Goal: Find contact information: Find contact information

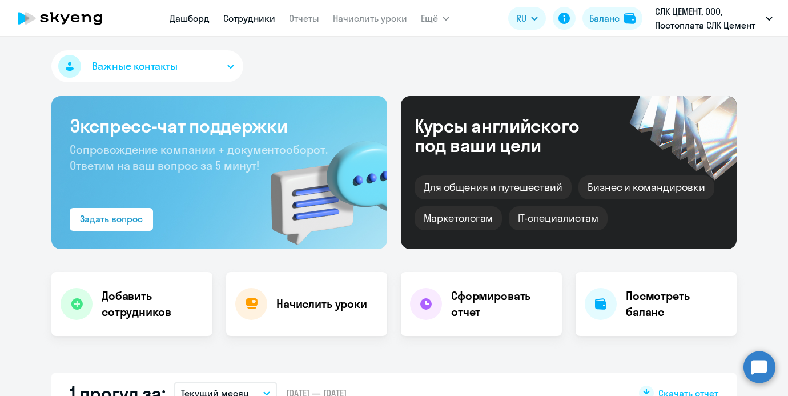
click at [260, 23] on link "Сотрудники" at bounding box center [249, 18] width 52 height 11
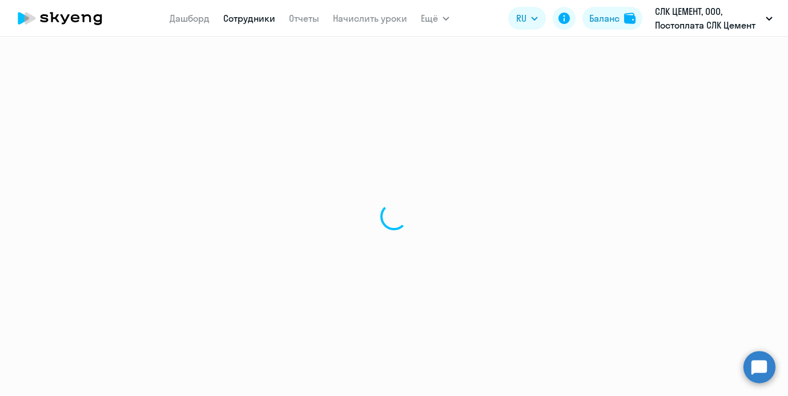
select select "30"
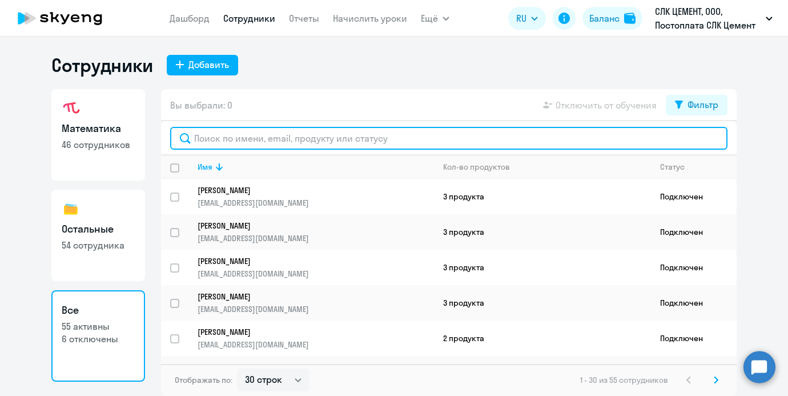
click at [251, 134] on input "text" at bounding box center [448, 138] width 557 height 23
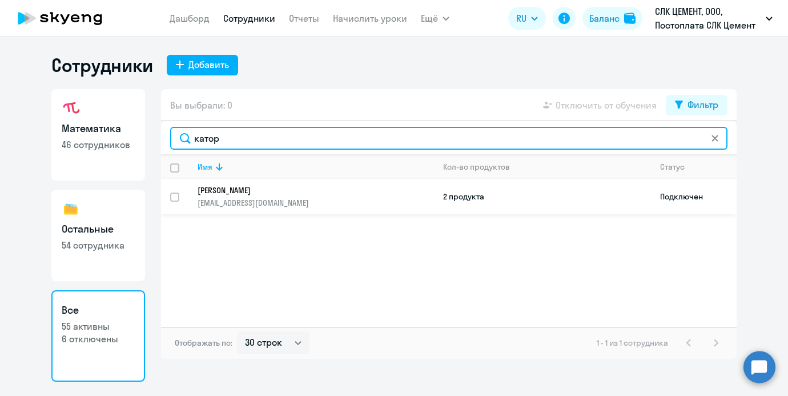
type input "катор"
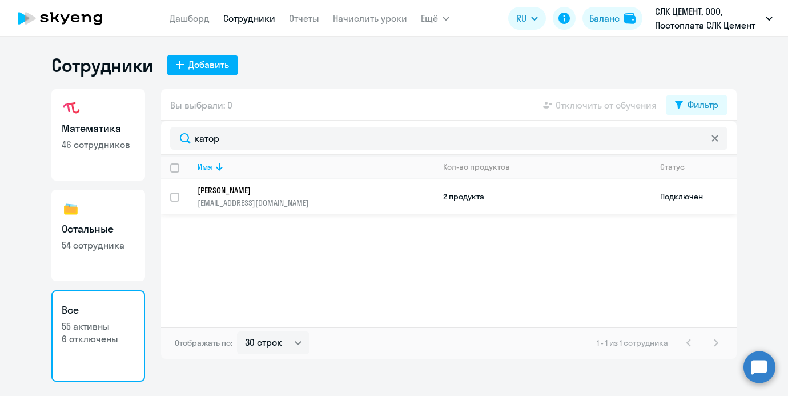
click at [299, 198] on p "[EMAIL_ADDRESS][DOMAIN_NAME]" at bounding box center [316, 203] width 236 height 10
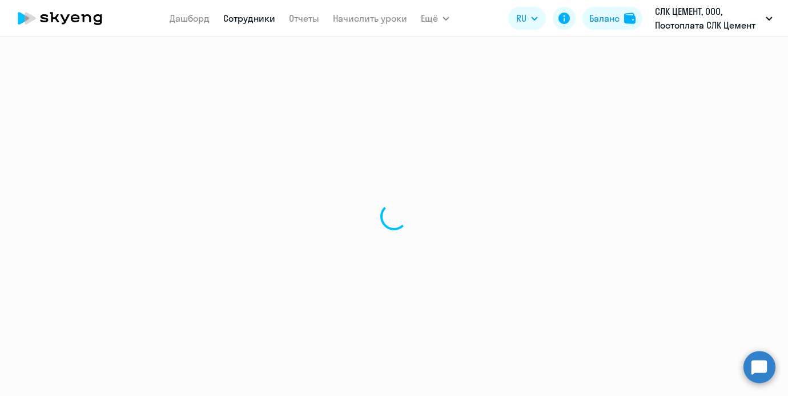
select select "others"
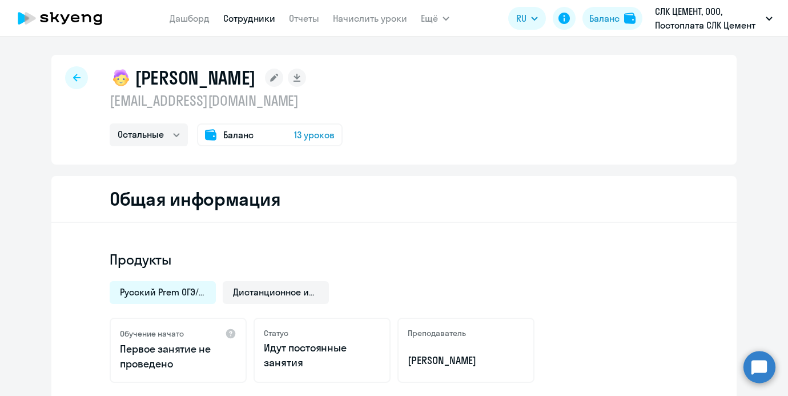
click at [292, 99] on p "[EMAIL_ADDRESS][DOMAIN_NAME]" at bounding box center [226, 100] width 233 height 18
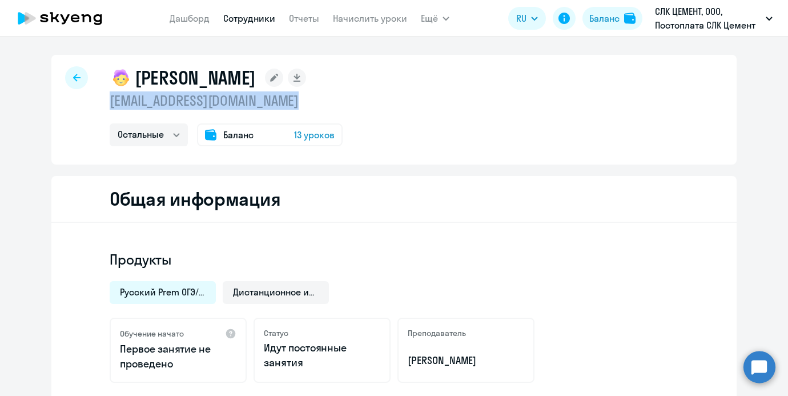
click at [292, 99] on p "[EMAIL_ADDRESS][DOMAIN_NAME]" at bounding box center [226, 100] width 233 height 18
copy p "[EMAIL_ADDRESS][DOMAIN_NAME]"
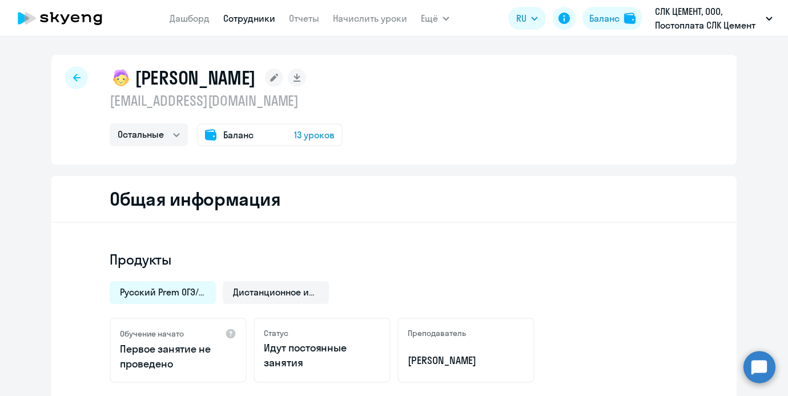
click at [342, 168] on div "[PERSON_NAME] [EMAIL_ADDRESS][DOMAIN_NAME] Остальные Баланс 13 уроков Общая инф…" at bounding box center [393, 403] width 685 height 697
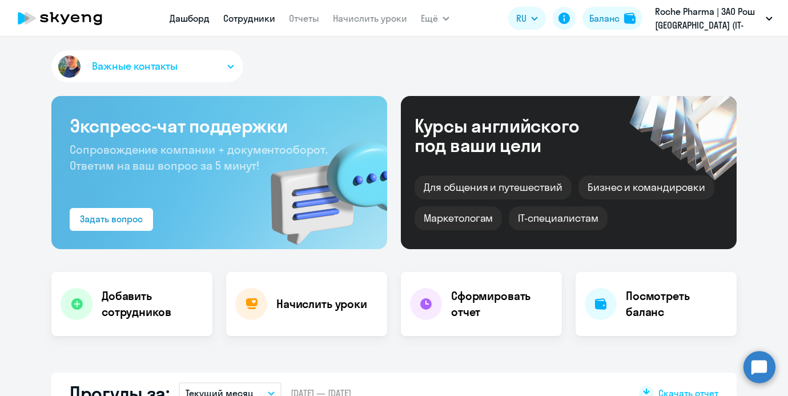
drag, startPoint x: 0, startPoint y: 0, endPoint x: 259, endPoint y: 15, distance: 259.7
click at [259, 15] on link "Сотрудники" at bounding box center [249, 18] width 52 height 11
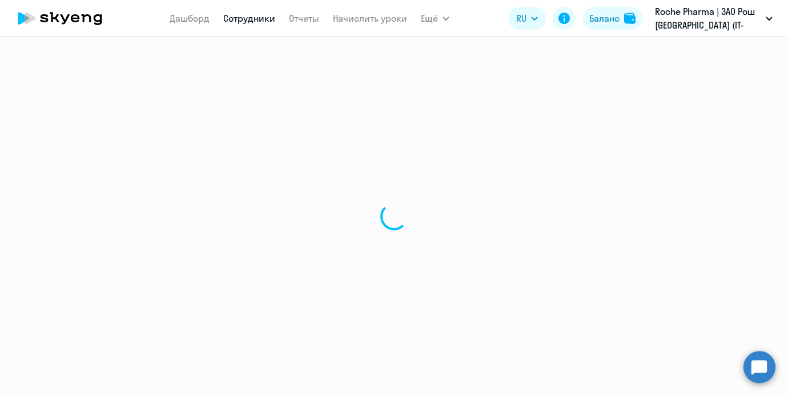
select select "30"
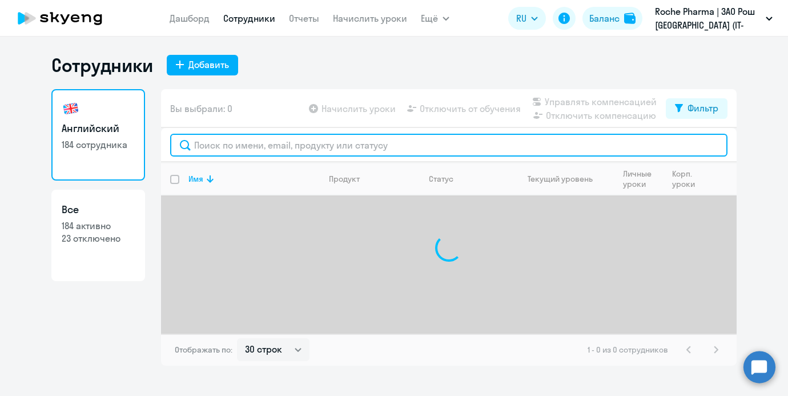
click at [276, 146] on input "text" at bounding box center [448, 145] width 557 height 23
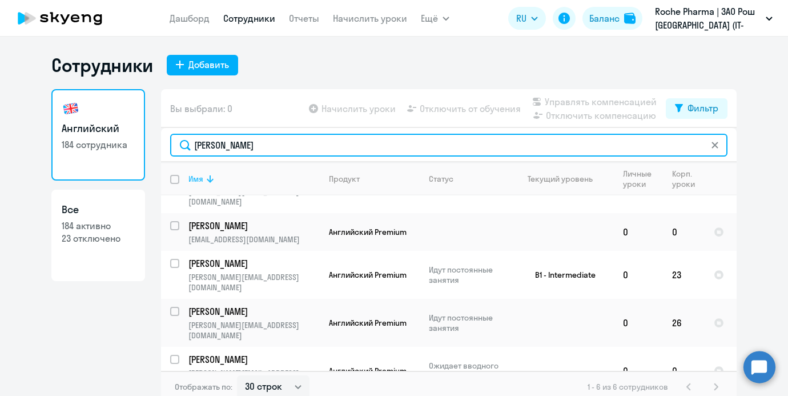
scroll to position [49, 0]
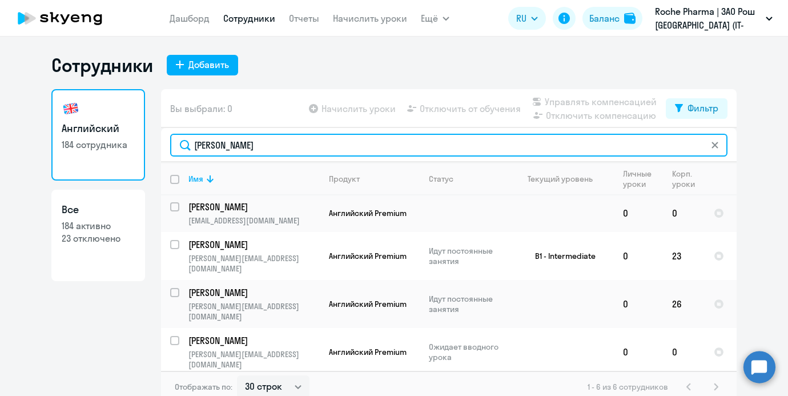
type input "анна"
